Goal: Task Accomplishment & Management: Use online tool/utility

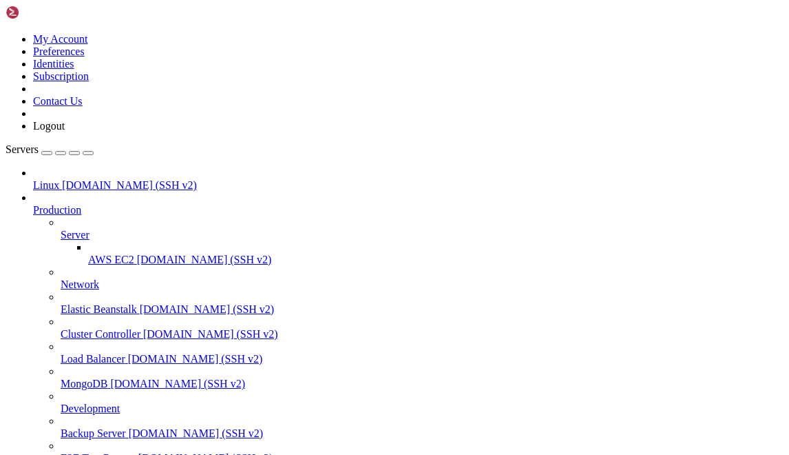
scroll to position [80692, 0]
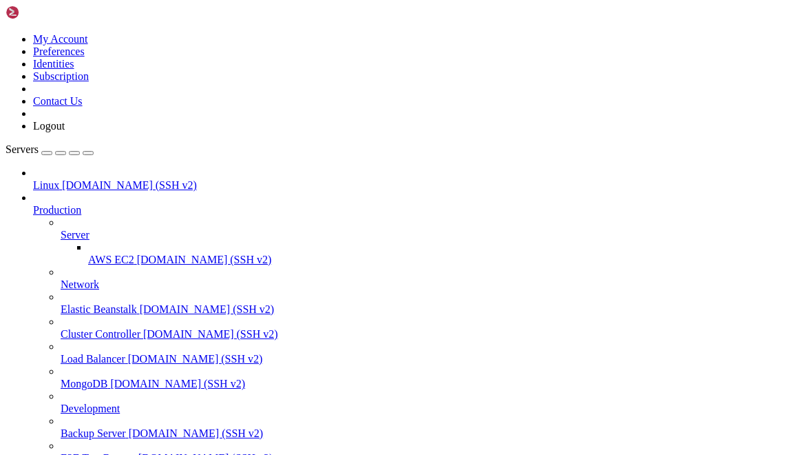
drag, startPoint x: 241, startPoint y: 57, endPoint x: 216, endPoint y: 56, distance: 24.8
drag, startPoint x: 331, startPoint y: 45, endPoint x: 300, endPoint y: 44, distance: 30.3
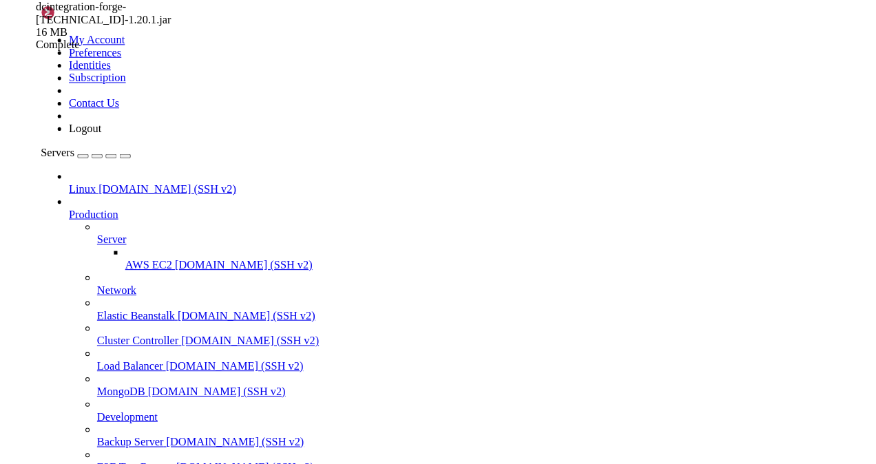
scroll to position [0, 0]
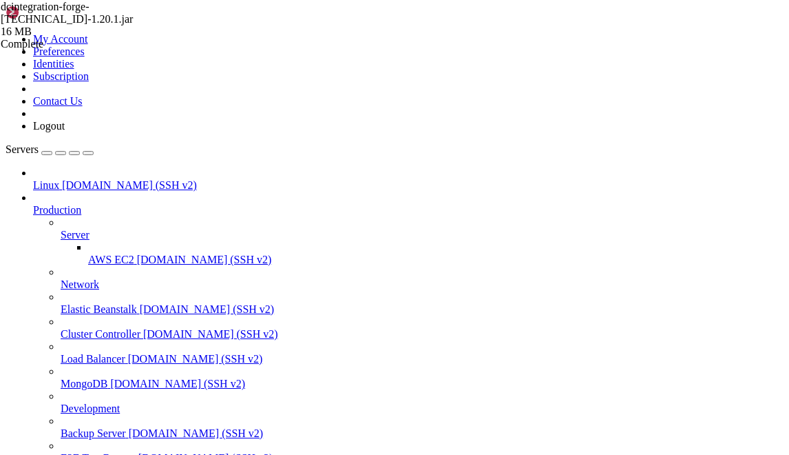
type input "/home/techmoon/config/ftbquests"
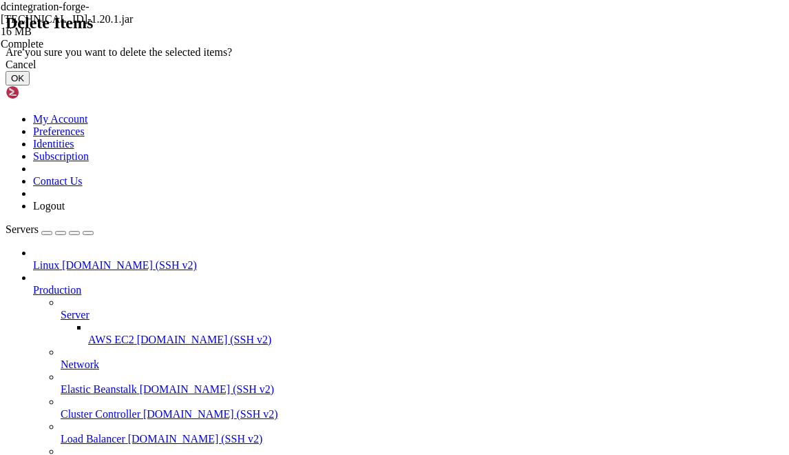
click at [30, 85] on button "OK" at bounding box center [18, 78] width 24 height 14
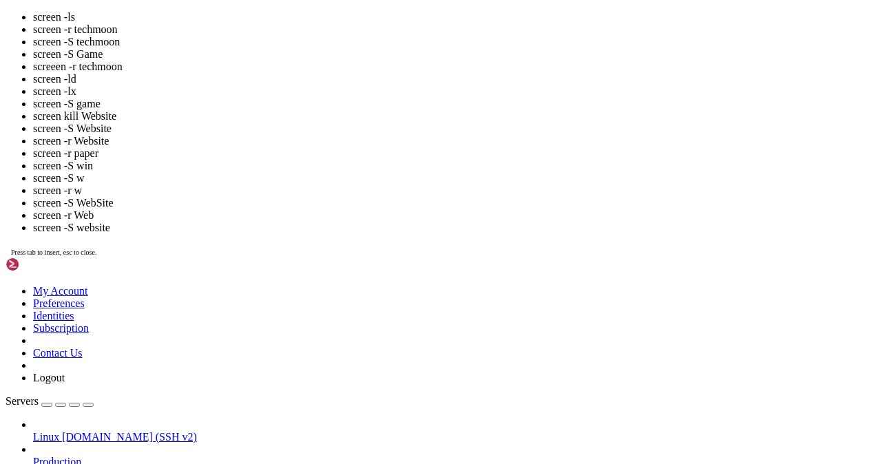
drag, startPoint x: 382, startPoint y: 302, endPoint x: 211, endPoint y: 239, distance: 182.6
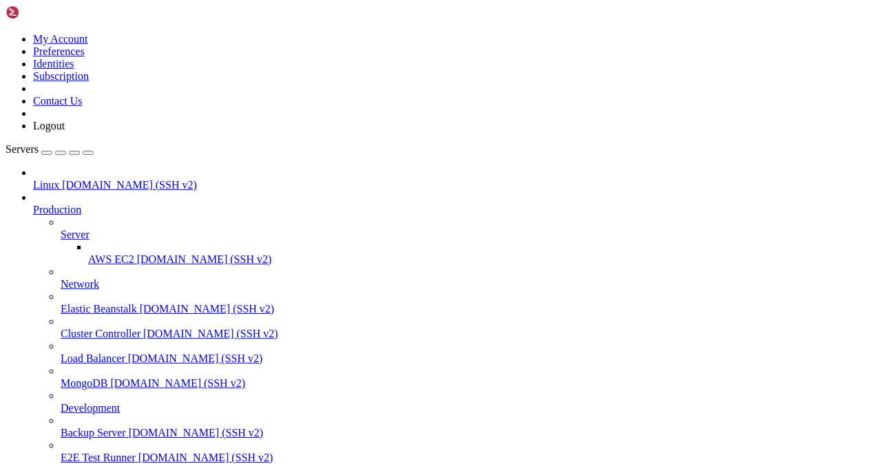
scroll to position [105, 0]
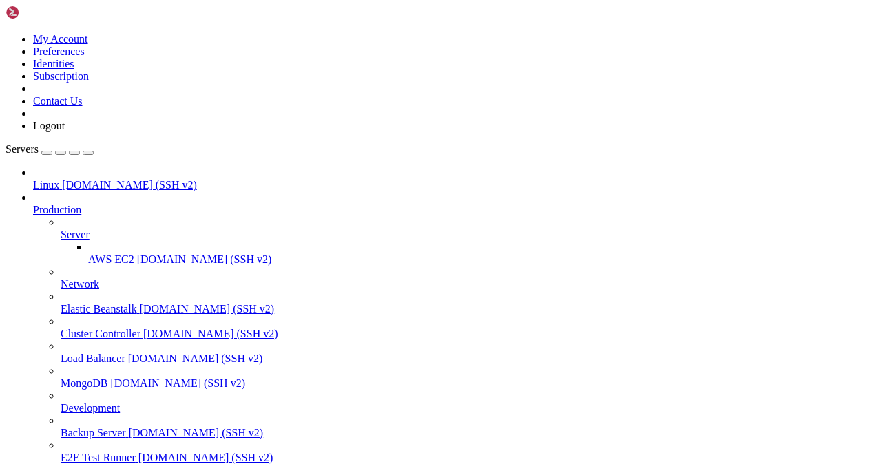
scroll to position [0, 0]
drag, startPoint x: 240, startPoint y: 45, endPoint x: 215, endPoint y: 48, distance: 24.9
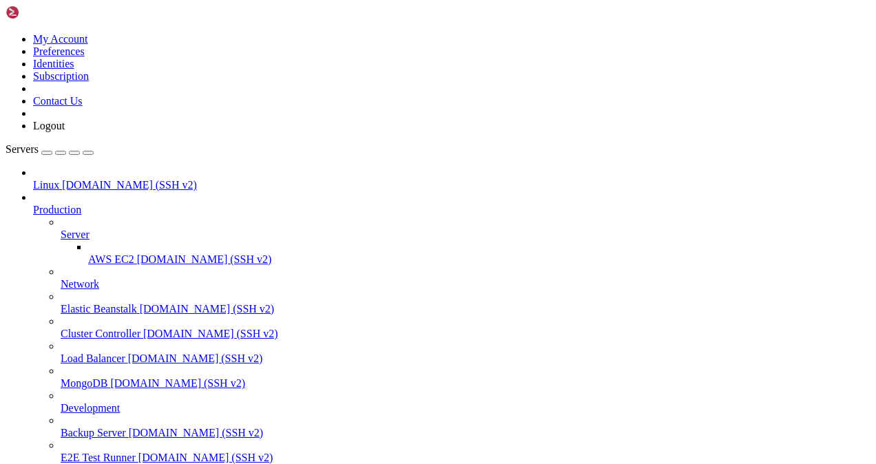
type input "/home/techmoon/config/simple-discord-link"
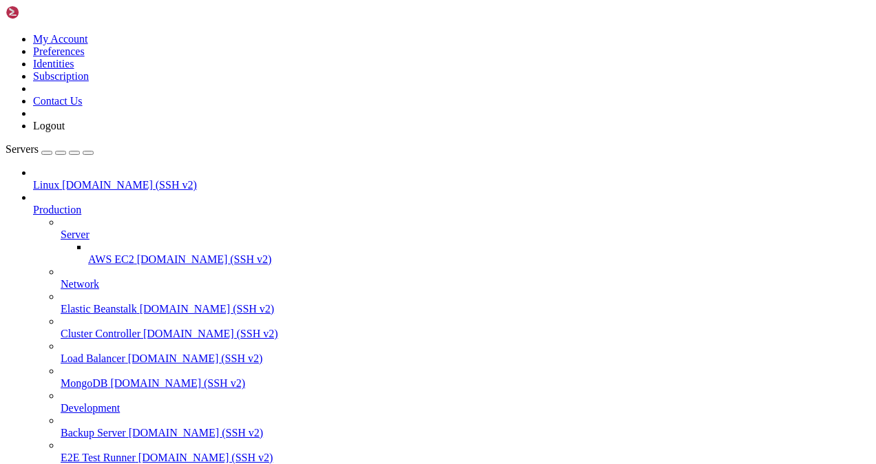
scroll to position [0, 0]
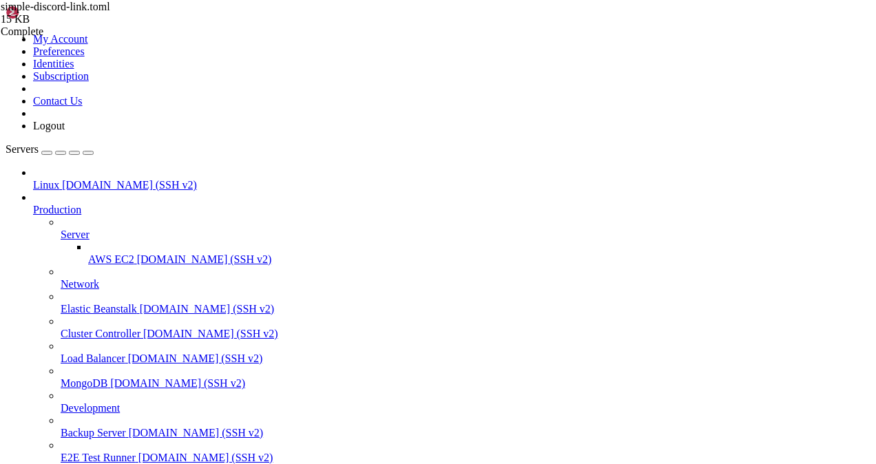
type textarea "botToken = """
